Goal: Book appointment/travel/reservation

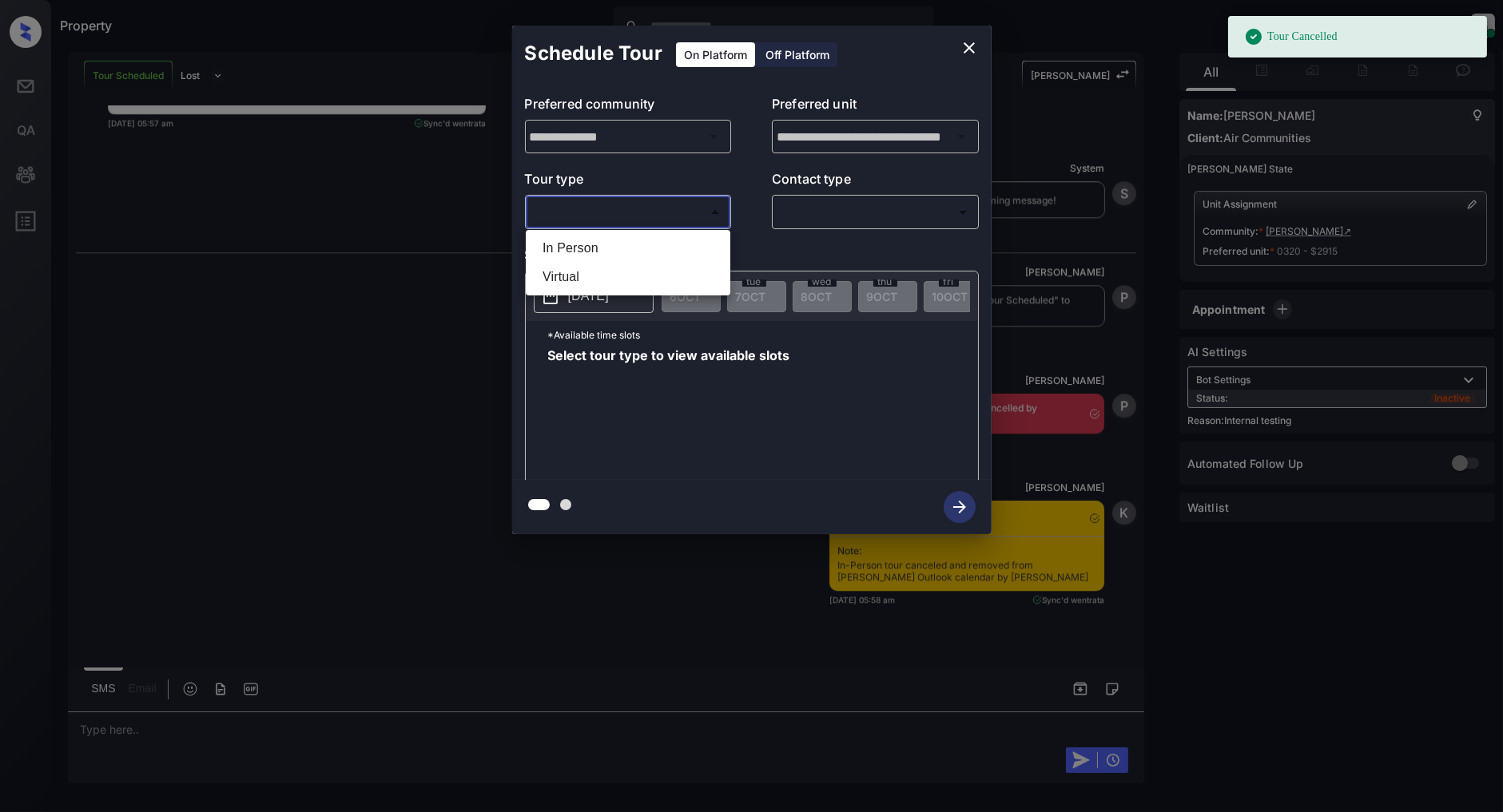
click at [685, 224] on body "Tour Cancelled Property [PERSON_NAME] Online Set yourself offline Set yourself …" at bounding box center [751, 406] width 1503 height 812
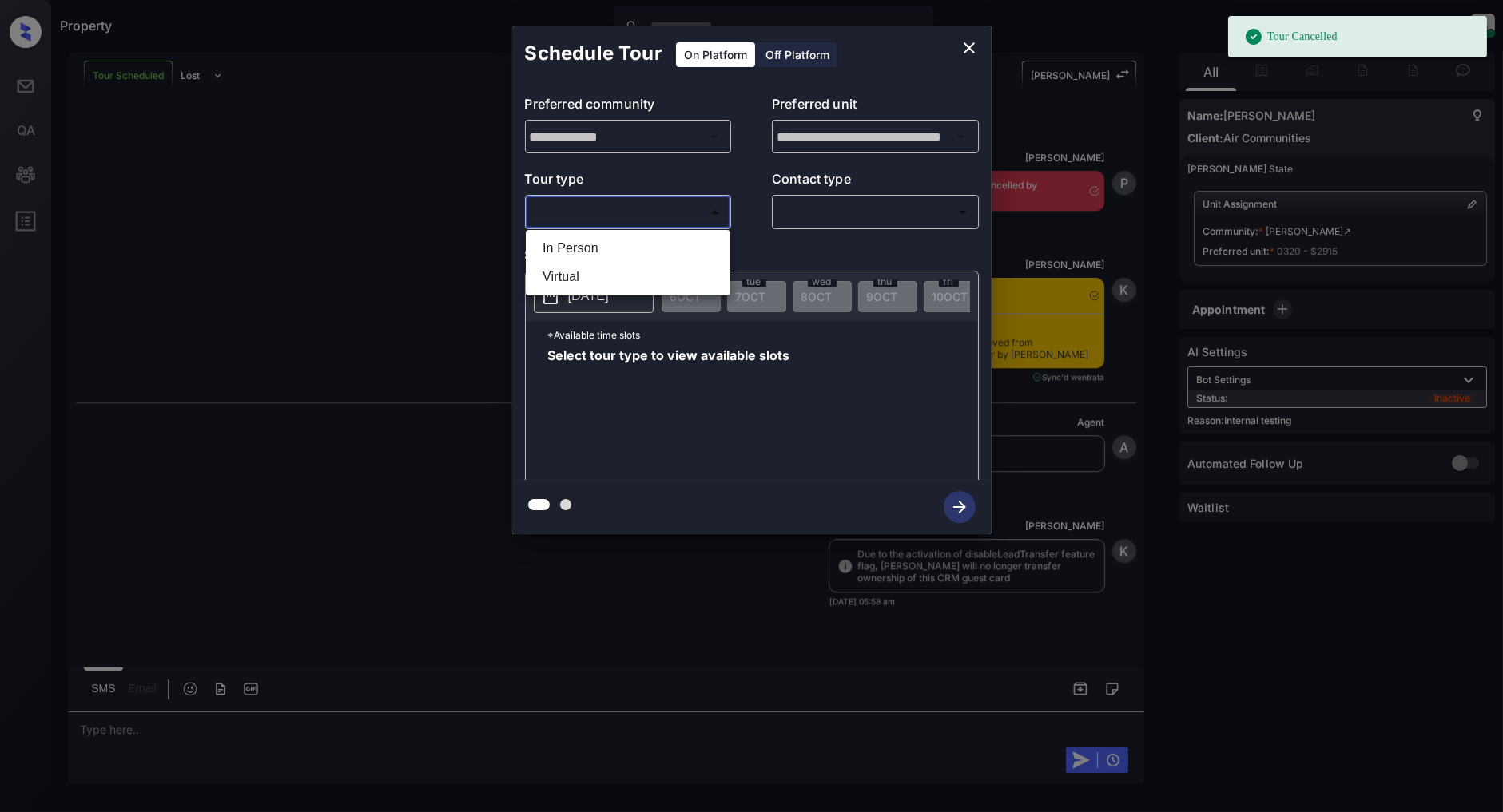
click at [582, 252] on li "In Person" at bounding box center [628, 248] width 196 height 29
type input "********"
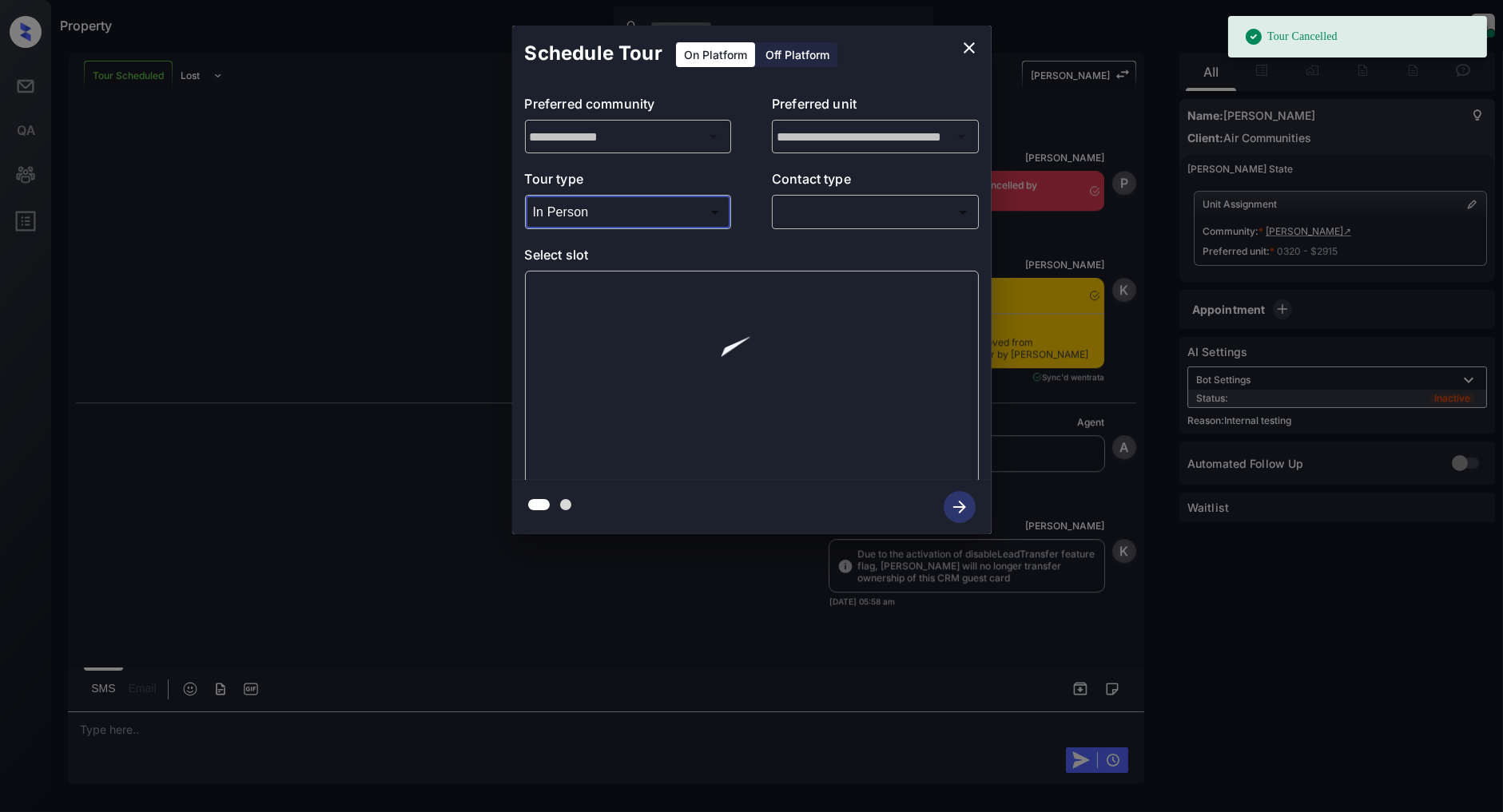
scroll to position [10091, 0]
click at [850, 204] on body "Tour Cancelled Property [PERSON_NAME] Online Set yourself offline Set yourself …" at bounding box center [751, 406] width 1503 height 812
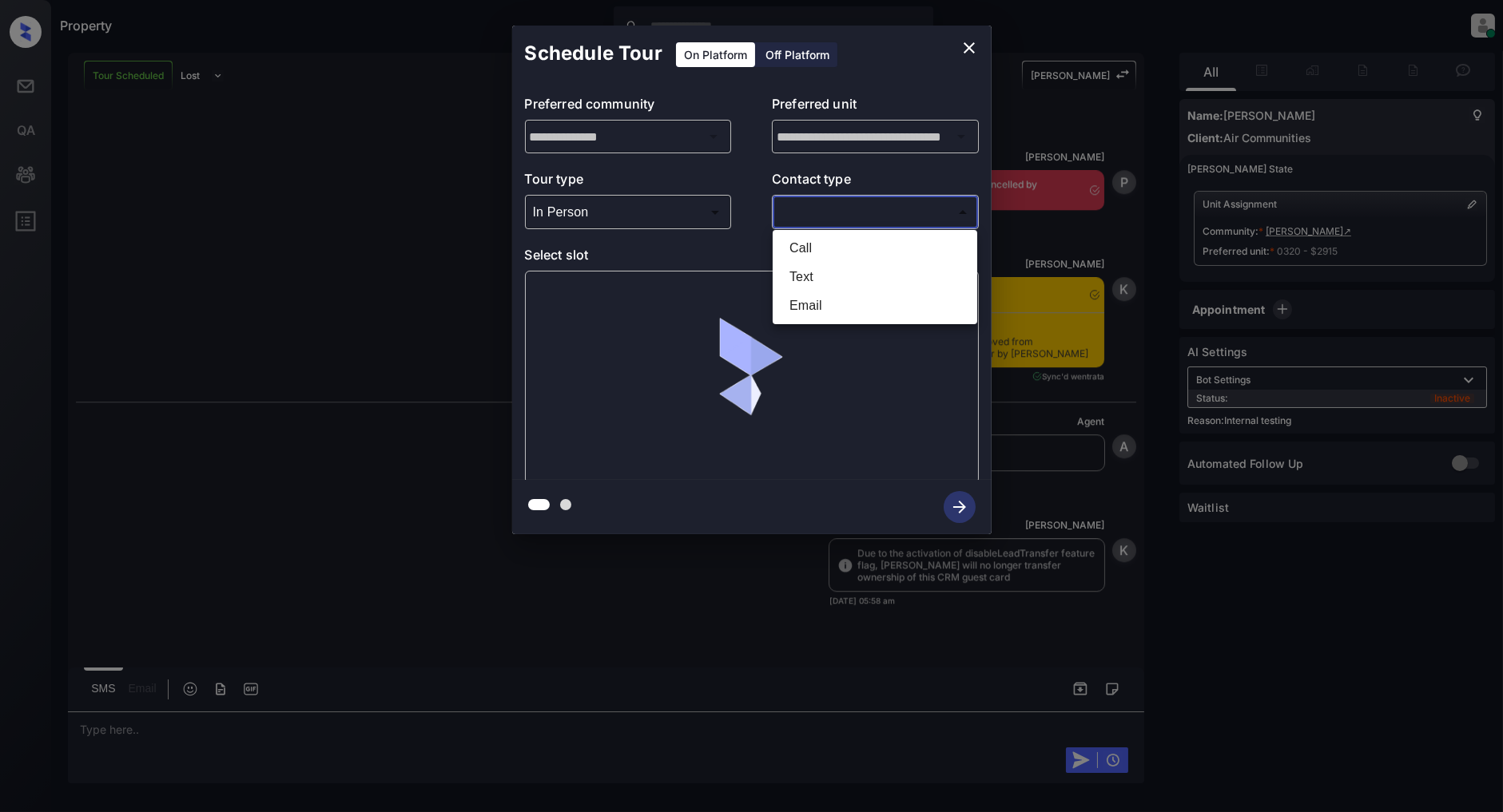
click at [832, 272] on li "Text" at bounding box center [874, 277] width 196 height 29
type input "****"
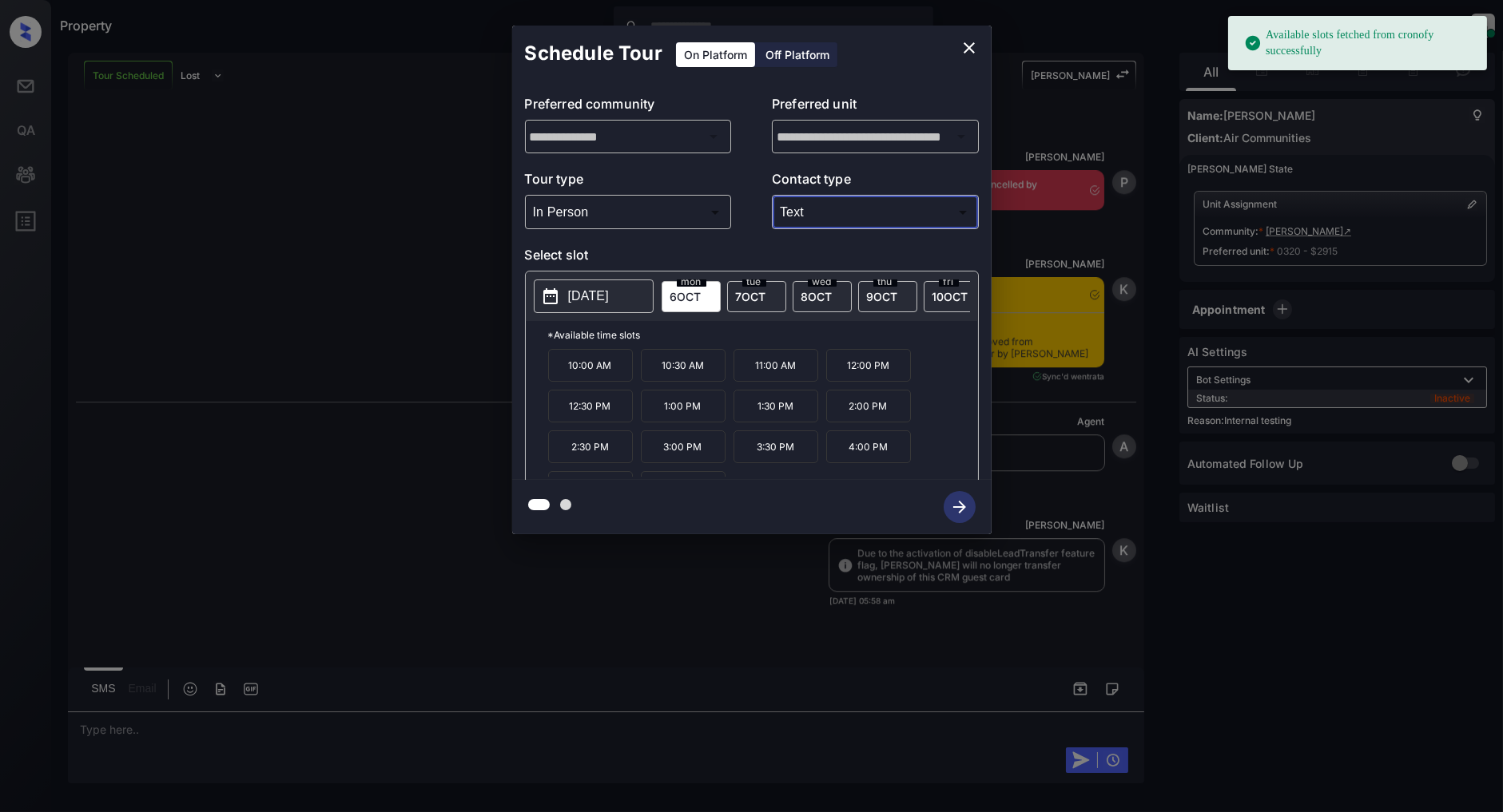
click at [767, 297] on div "[DATE]" at bounding box center [757, 297] width 59 height 31
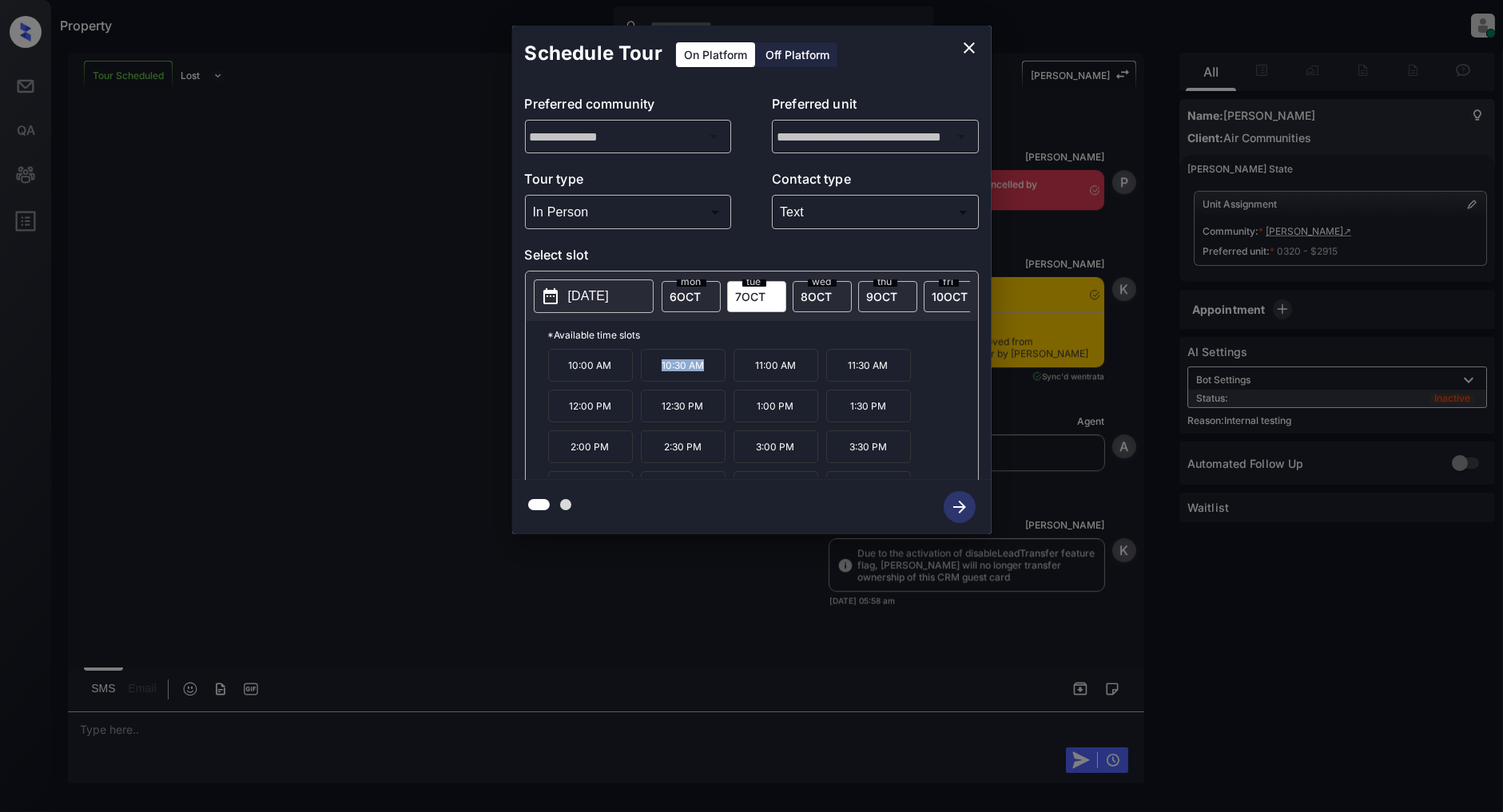
drag, startPoint x: 713, startPoint y: 378, endPoint x: 647, endPoint y: 380, distance: 66.0
click at [647, 380] on p "10:30 AM" at bounding box center [684, 364] width 85 height 32
copy p "10:30 AM"
drag, startPoint x: 712, startPoint y: 416, endPoint x: 647, endPoint y: 418, distance: 65.0
click at [647, 418] on p "12:30 PM" at bounding box center [684, 405] width 85 height 32
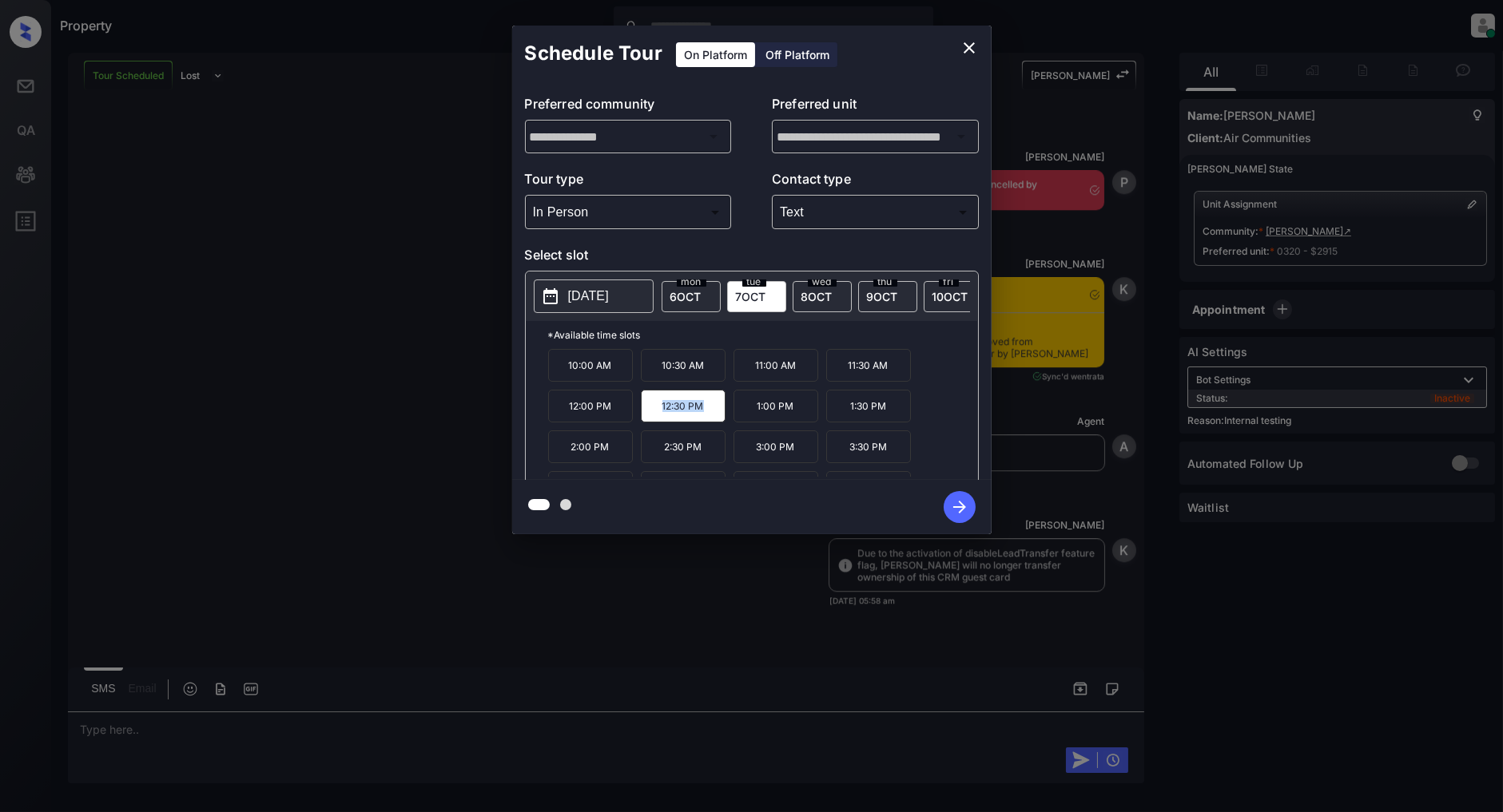
copy p "12:30 PM"
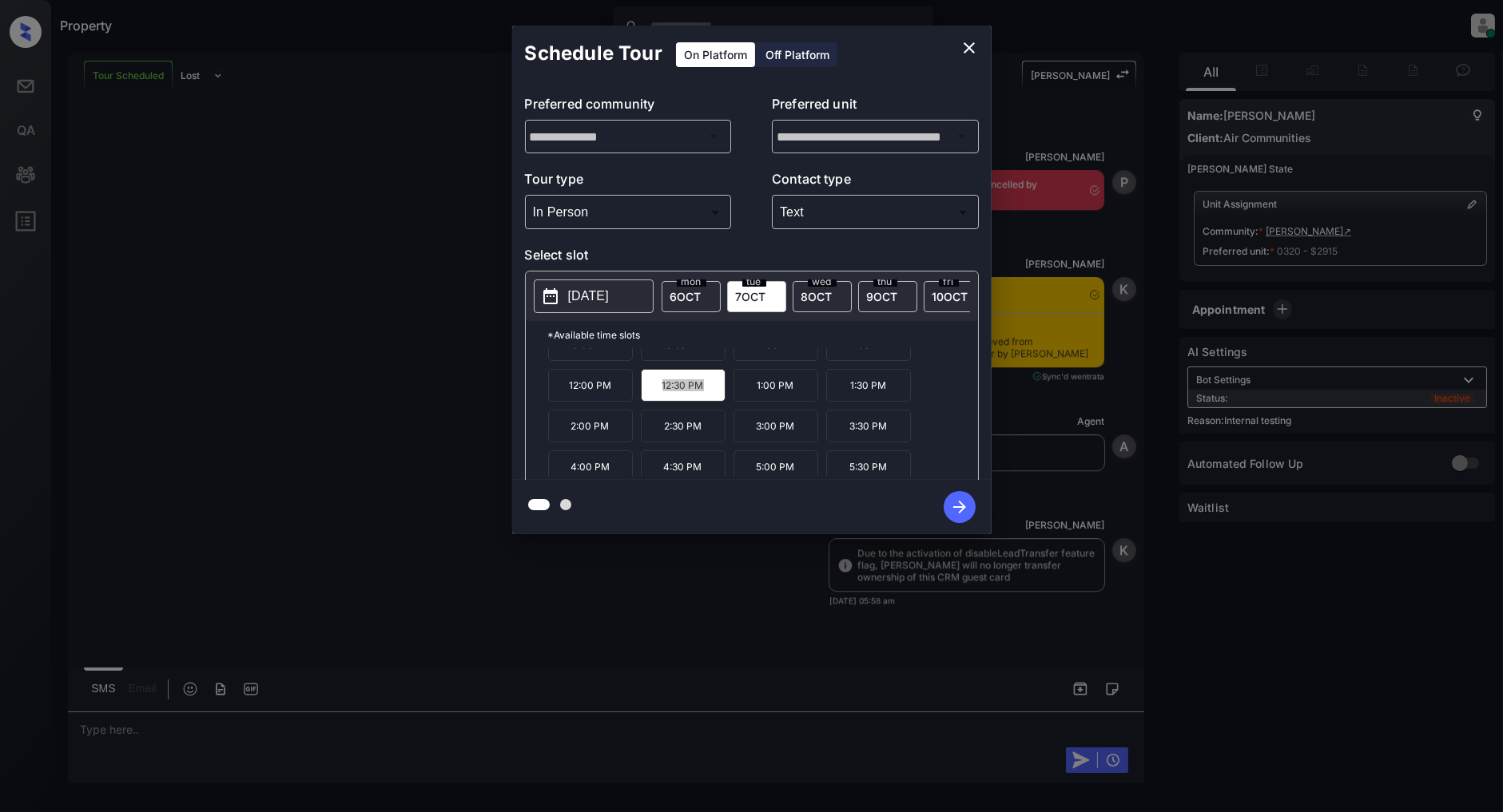
scroll to position [27, 0]
drag, startPoint x: 612, startPoint y: 472, endPoint x: 572, endPoint y: 469, distance: 40.1
click at [572, 469] on p "4:00 PM" at bounding box center [590, 460] width 85 height 32
copy p "4:00 PM"
click at [971, 49] on icon "close" at bounding box center [968, 47] width 19 height 19
